Goal: Complete application form: Complete application form

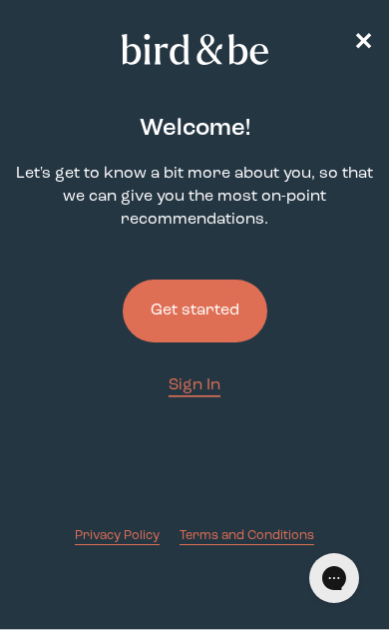
click at [230, 317] on button "Get started" at bounding box center [195, 311] width 145 height 63
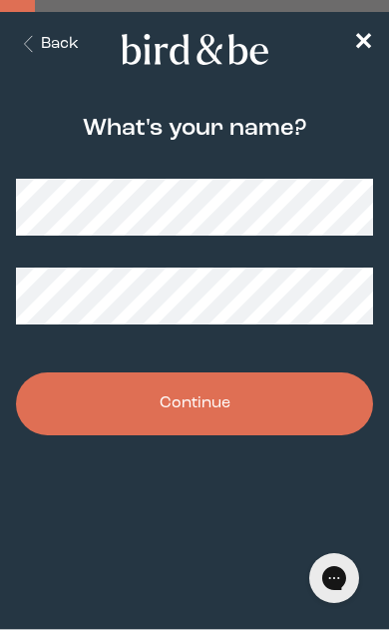
click at [51, 49] on button "Back" at bounding box center [47, 44] width 63 height 23
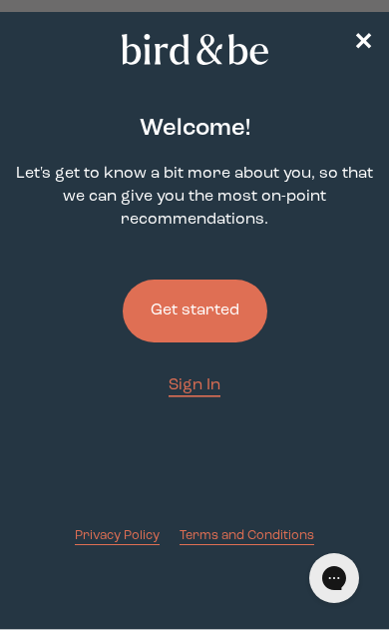
click at [212, 328] on button "Get started" at bounding box center [195, 311] width 145 height 63
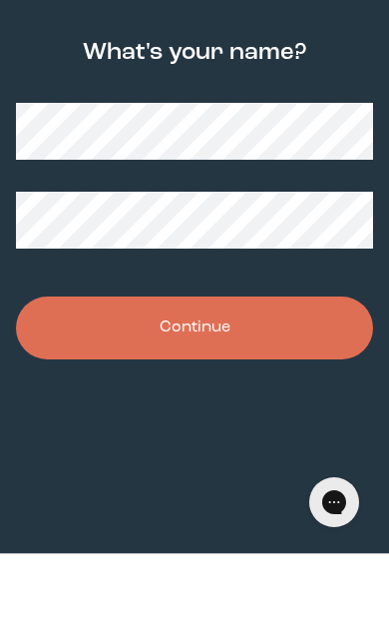
click at [333, 372] on button "Continue" at bounding box center [194, 403] width 357 height 63
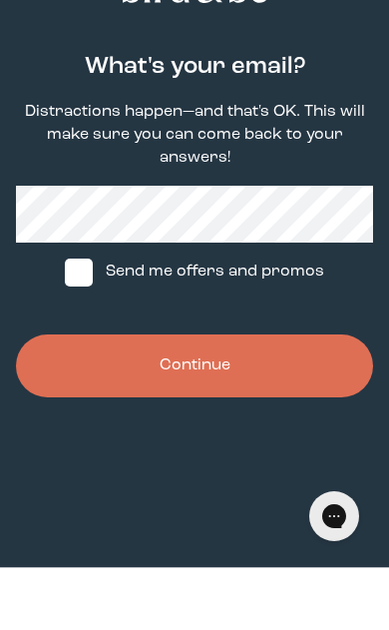
click at [331, 396] on button "Continue" at bounding box center [194, 427] width 357 height 63
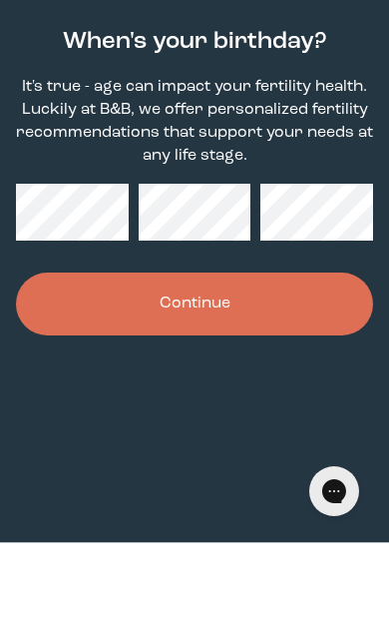
click at [311, 359] on button "Continue" at bounding box center [194, 390] width 357 height 63
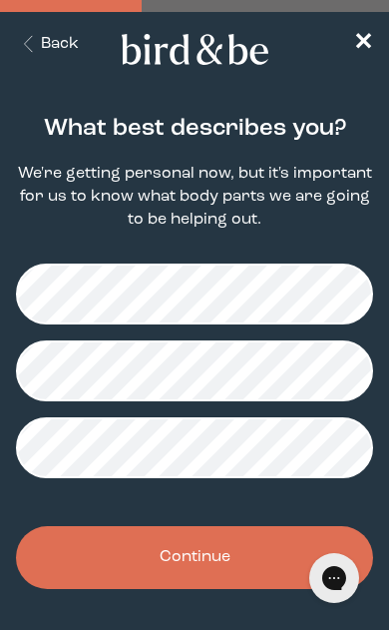
click at [194, 582] on button "Continue" at bounding box center [194, 557] width 357 height 63
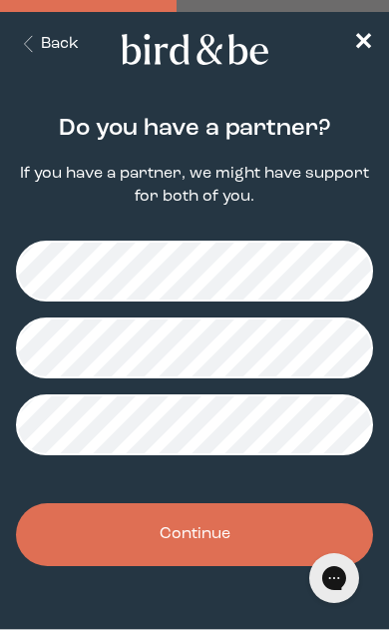
click at [236, 560] on button "Continue" at bounding box center [194, 534] width 357 height 63
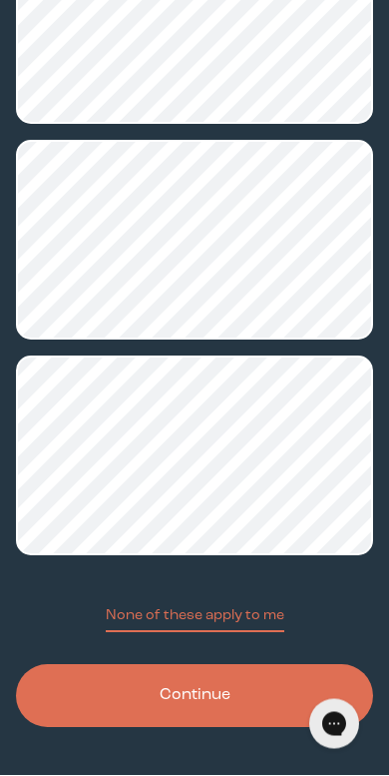
scroll to position [991, 0]
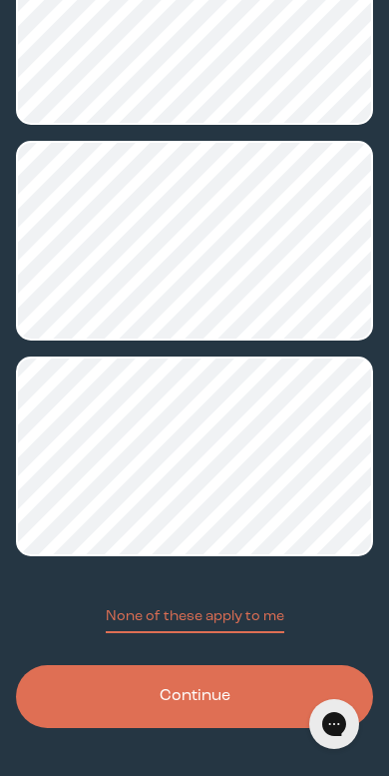
click at [240, 629] on button "Continue" at bounding box center [194, 696] width 357 height 63
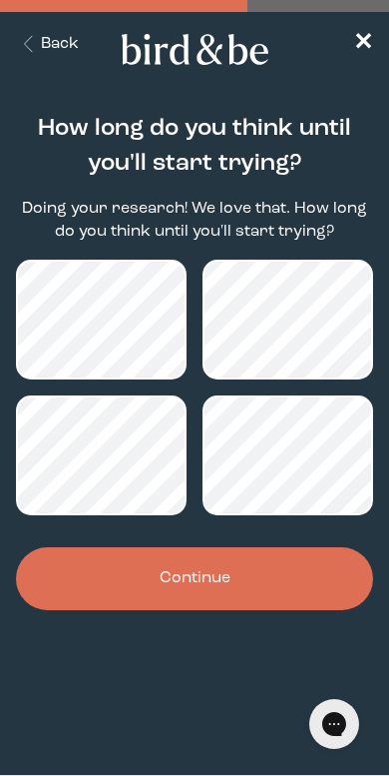
click at [297, 592] on button "Continue" at bounding box center [194, 578] width 357 height 63
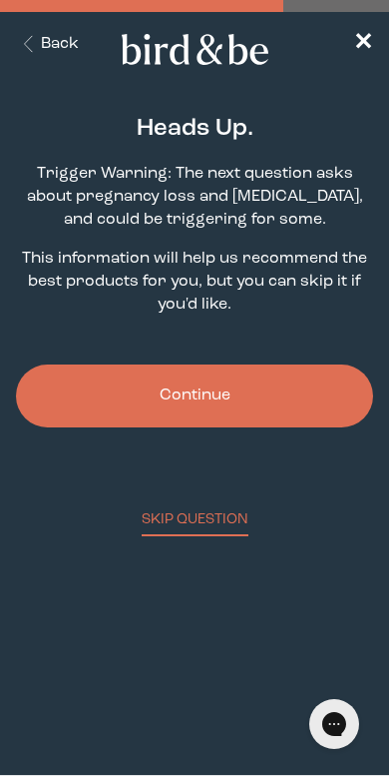
click at [313, 414] on button "Continue" at bounding box center [194, 395] width 357 height 63
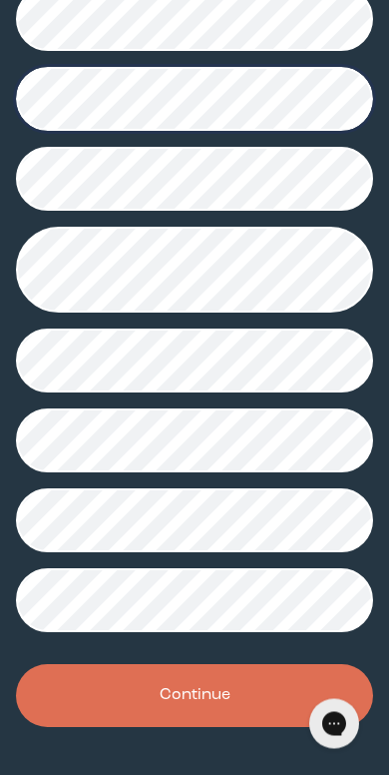
scroll to position [434, 0]
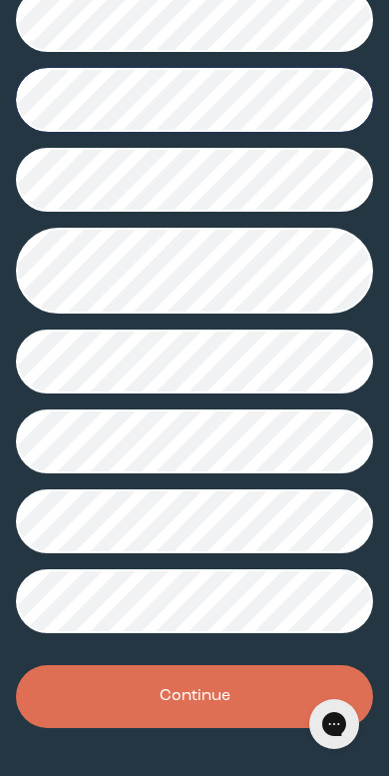
click at [220, 629] on button "Continue" at bounding box center [194, 696] width 357 height 63
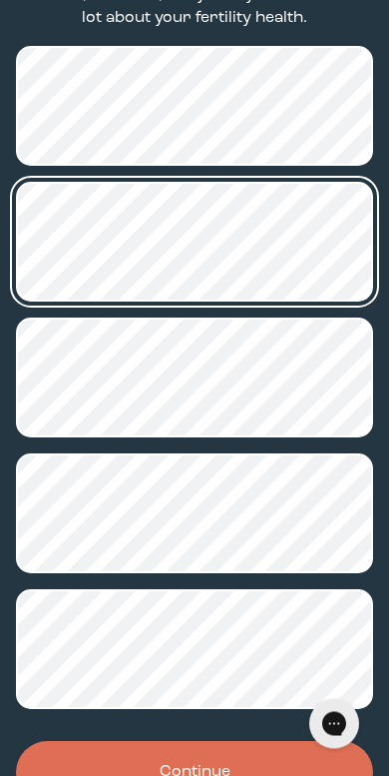
scroll to position [297, 0]
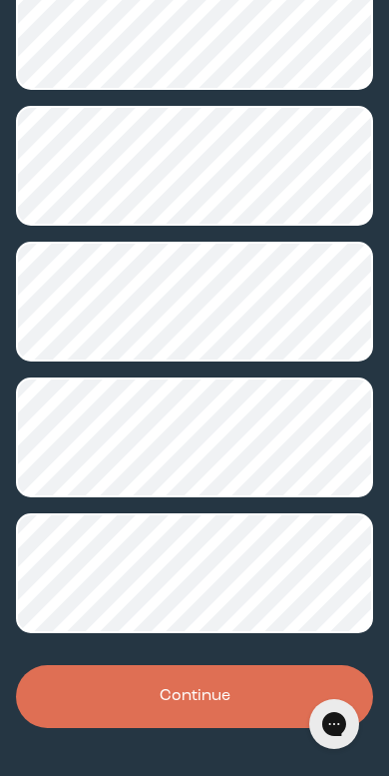
click at [254, 629] on button "Continue" at bounding box center [194, 696] width 357 height 63
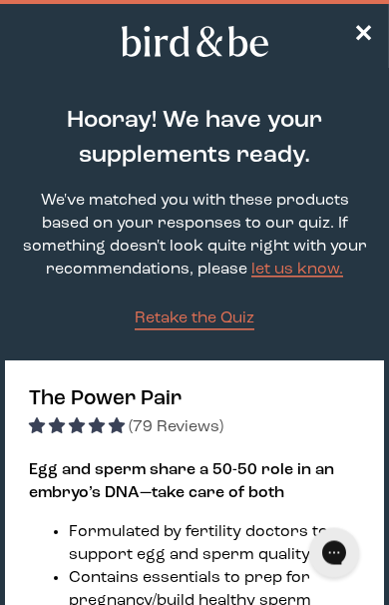
scroll to position [8, 0]
click at [368, 31] on span "✕" at bounding box center [363, 36] width 20 height 24
